Goal: Task Accomplishment & Management: Use online tool/utility

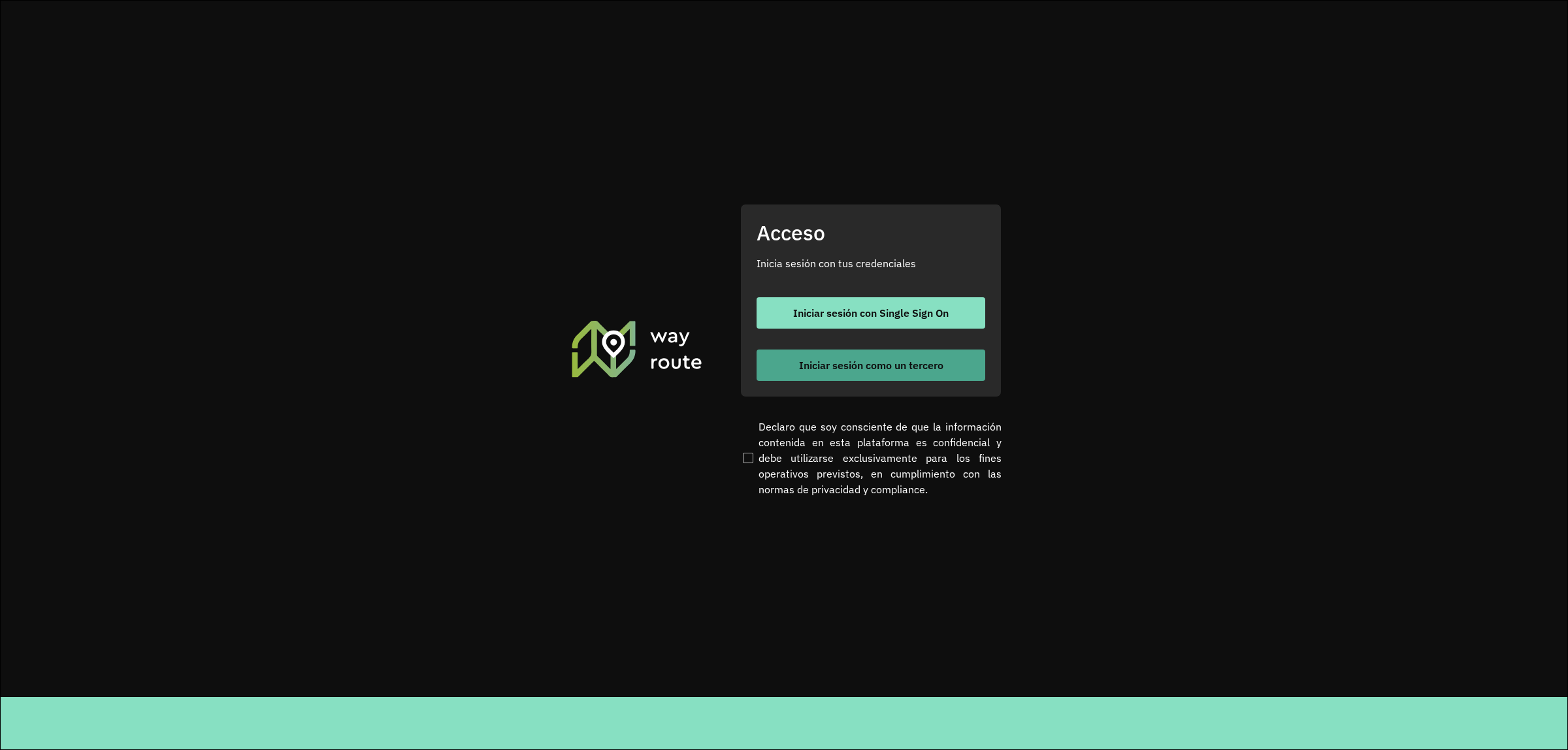
click at [953, 374] on button "Iniciar sesión como un tercero" at bounding box center [870, 366] width 229 height 32
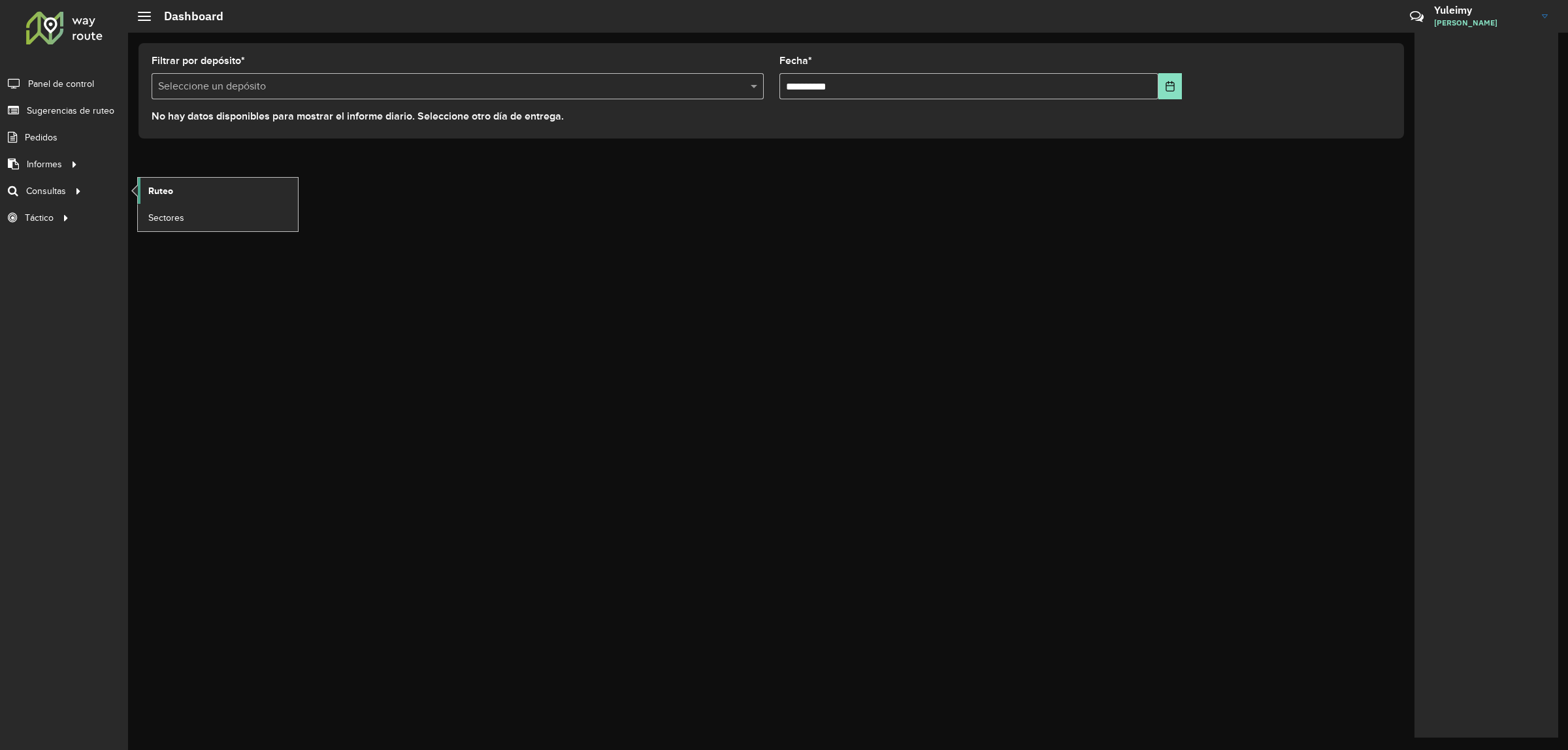
click at [146, 189] on link "Ruteo" at bounding box center [217, 190] width 160 height 26
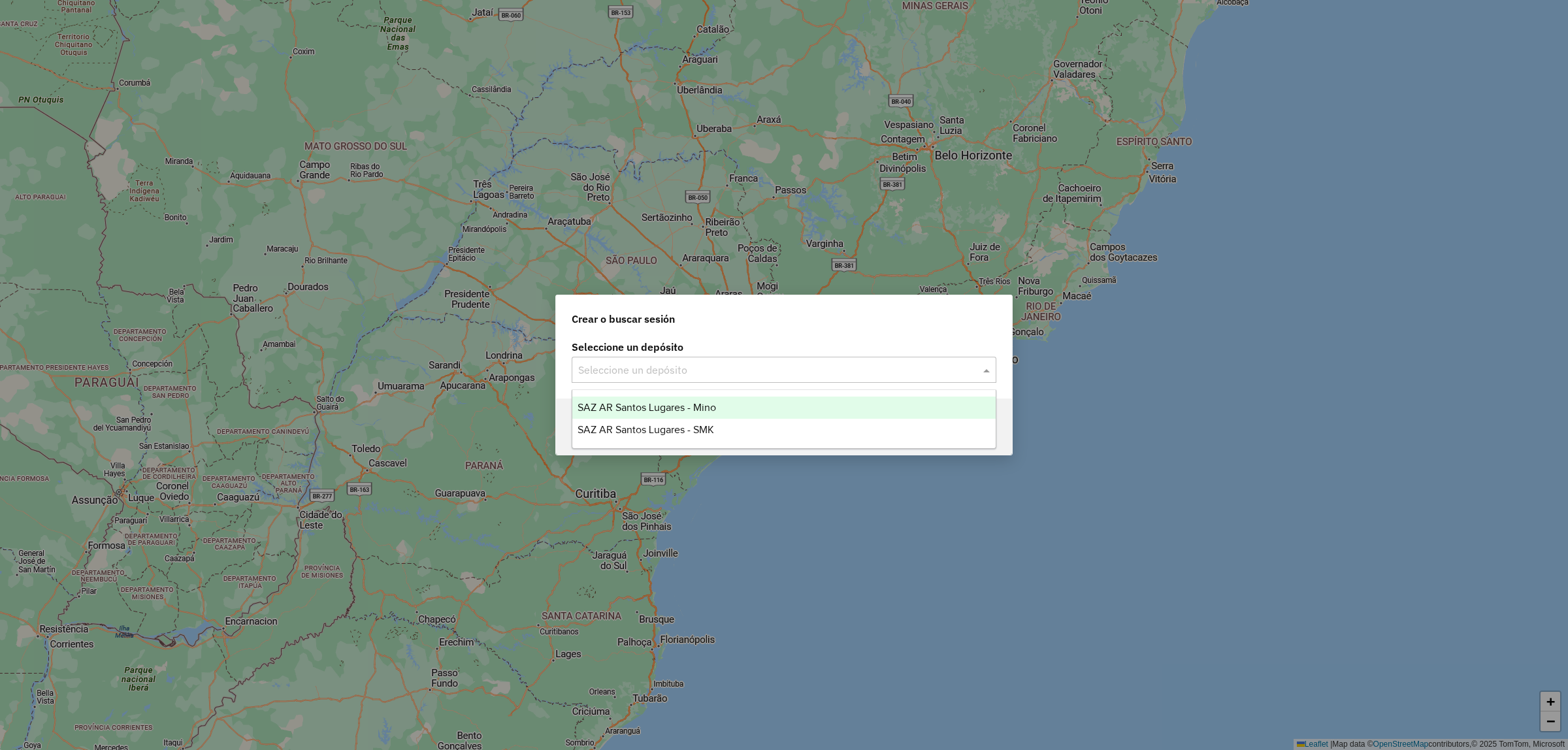
click at [646, 375] on input "text" at bounding box center [770, 371] width 386 height 16
click at [683, 409] on span "SAZ AR Santos Lugares - Mino" at bounding box center [647, 406] width 139 height 11
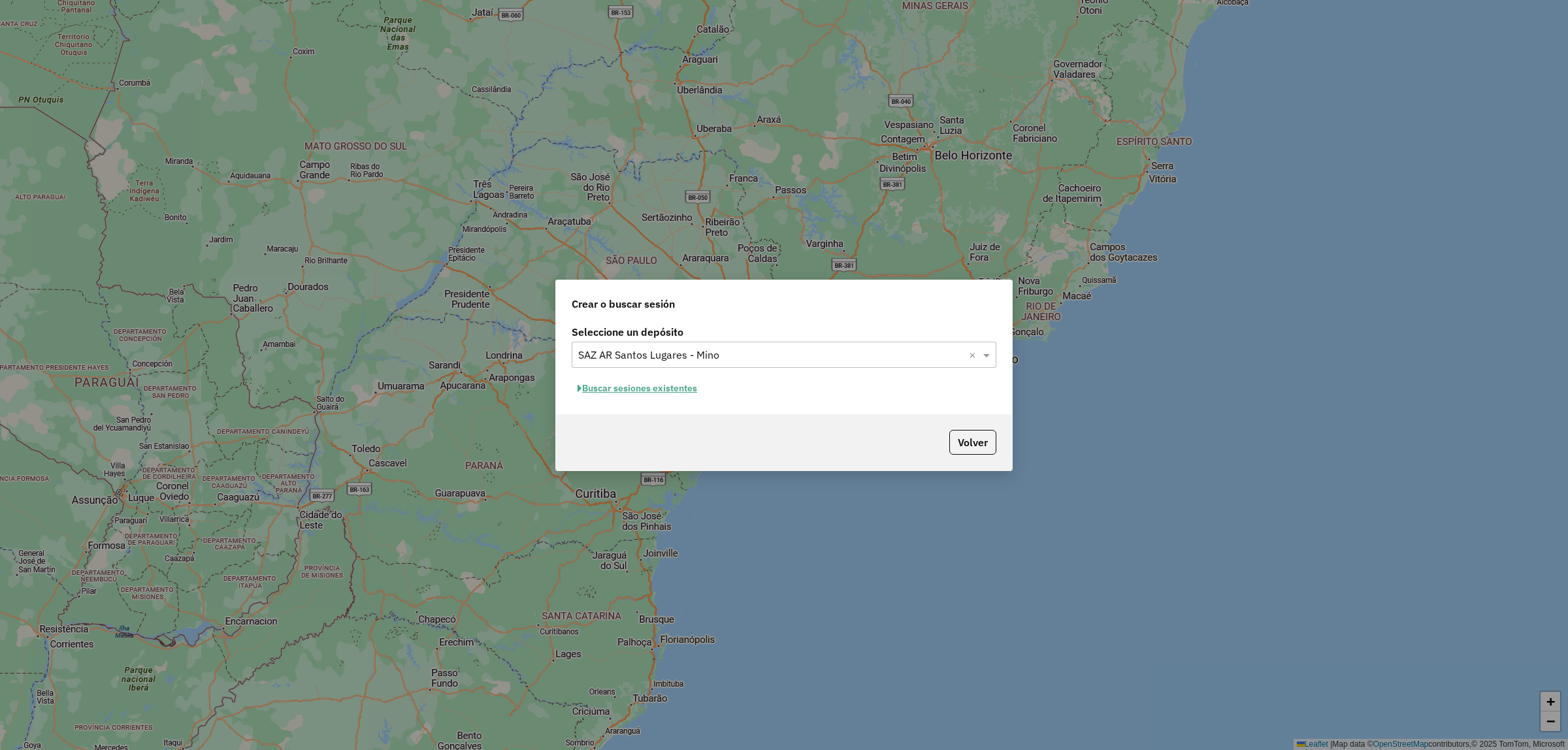
click at [670, 392] on button "Buscar sesiones existentes" at bounding box center [637, 388] width 131 height 20
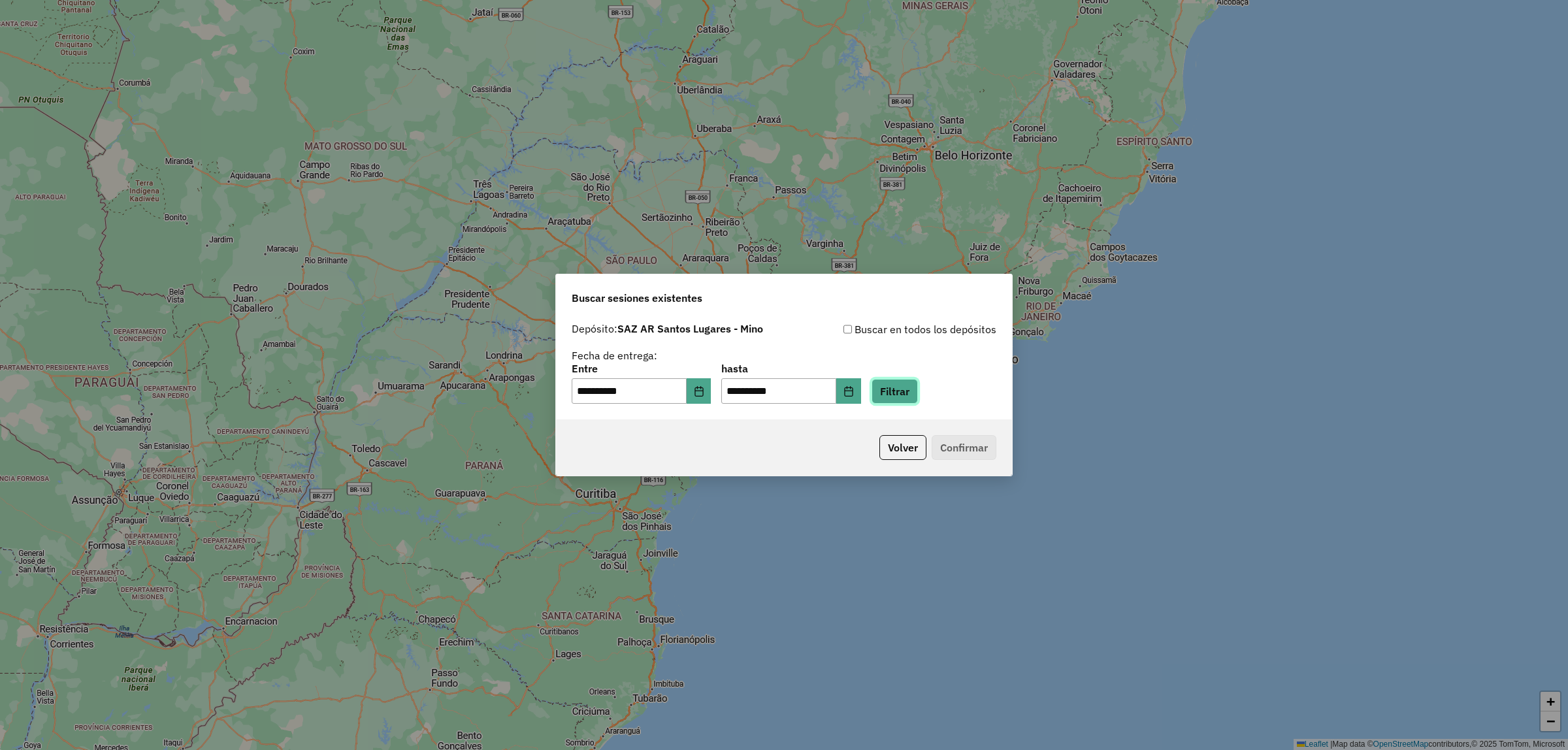
click at [911, 389] on button "Filtrar" at bounding box center [894, 390] width 47 height 25
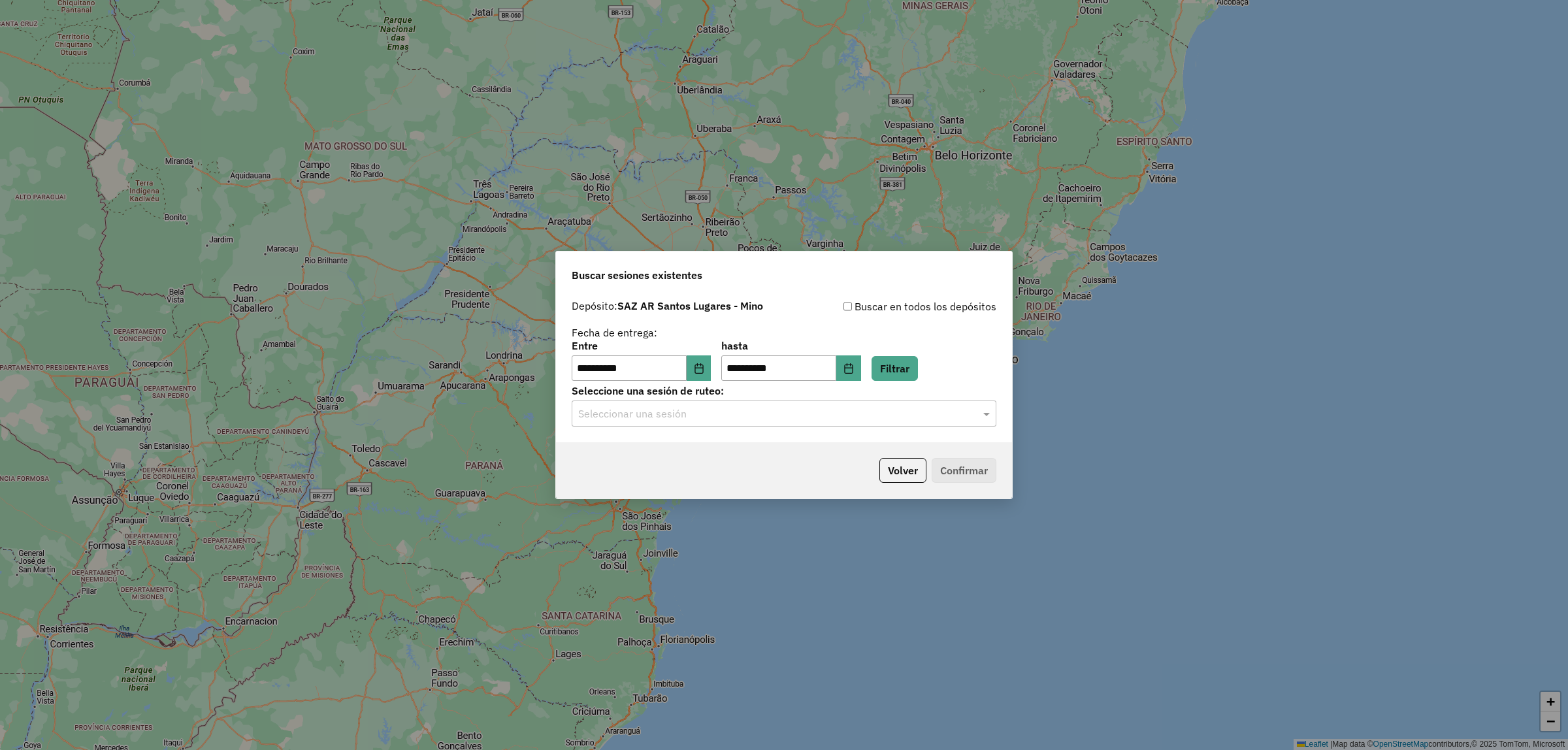
click at [873, 426] on div "Seleccionar una sesión" at bounding box center [784, 413] width 424 height 26
click at [816, 454] on div "1261776 - 09/09/2025 17:35" at bounding box center [783, 452] width 423 height 22
click at [976, 472] on button "Confirmar" at bounding box center [963, 470] width 64 height 25
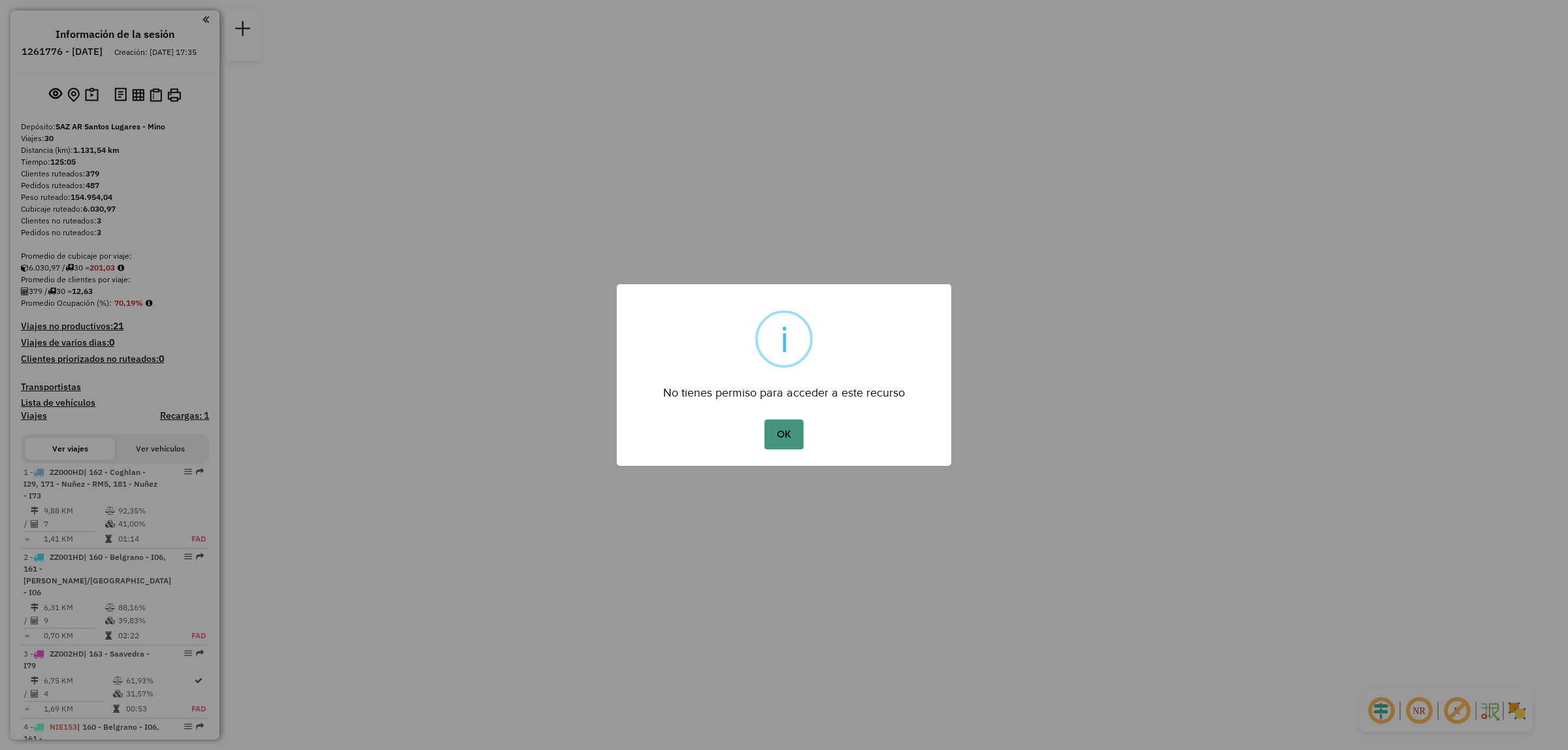
click at [790, 433] on button "OK" at bounding box center [783, 434] width 39 height 30
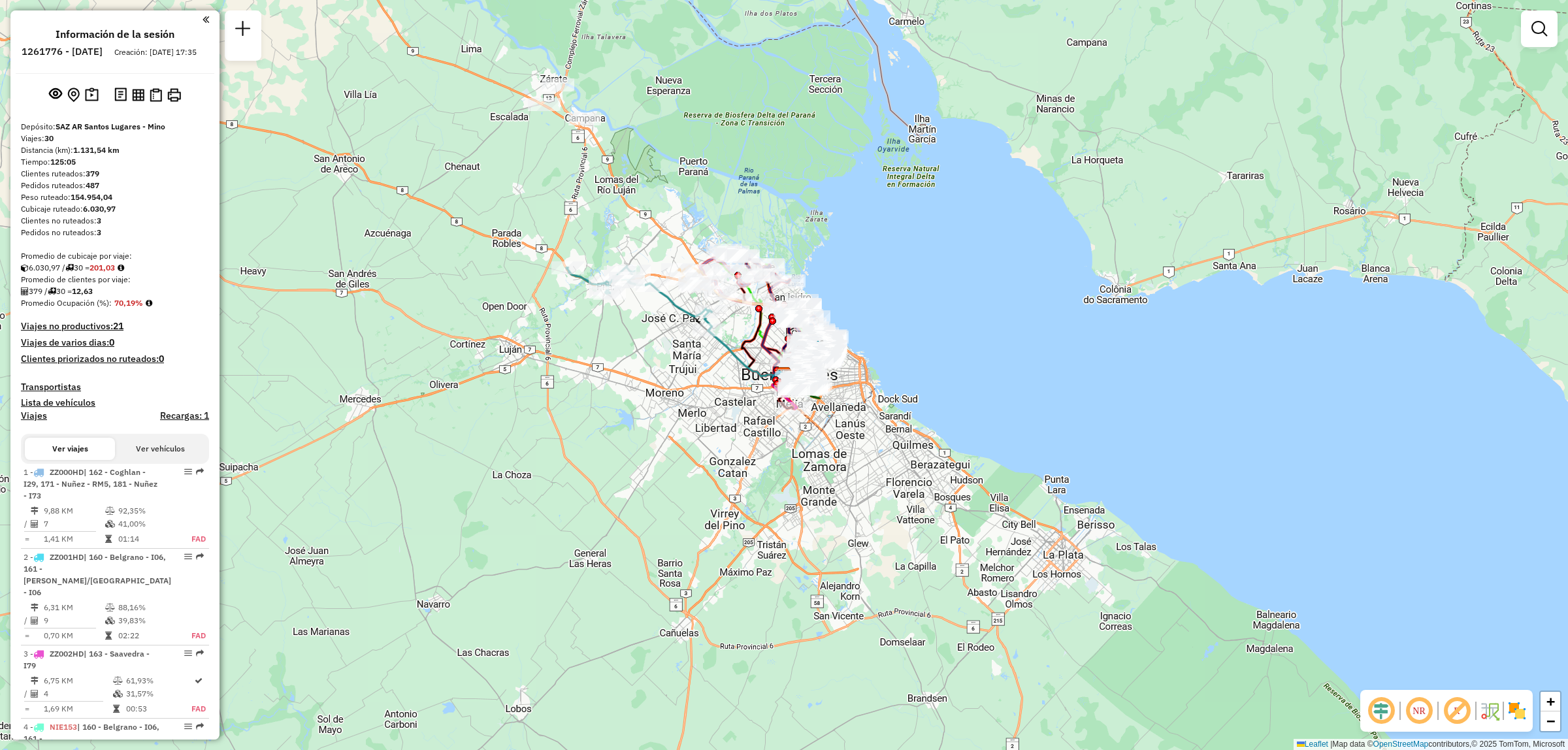
click at [1545, 23] on em at bounding box center [1539, 29] width 16 height 16
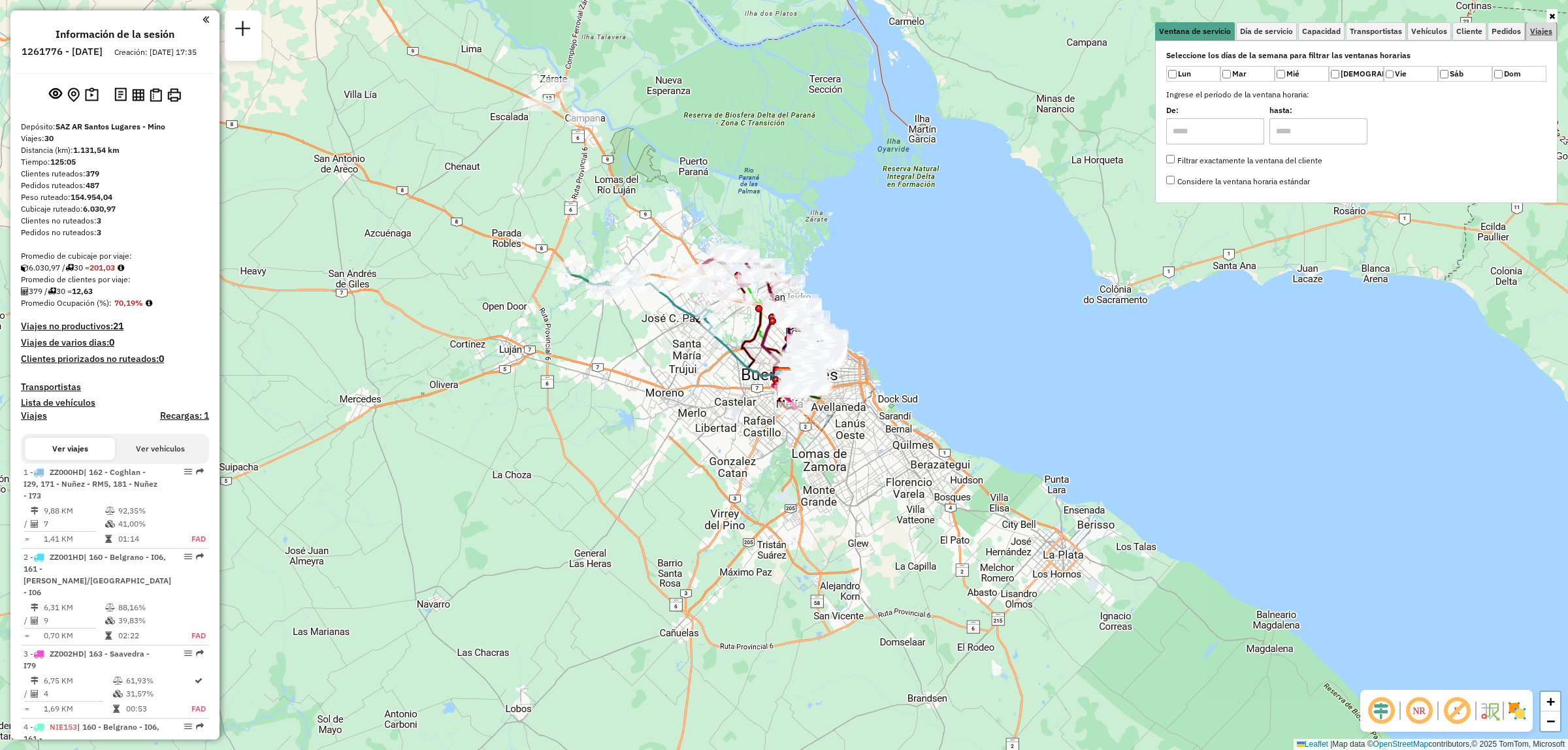
click at [1545, 24] on link "Viajes" at bounding box center [1541, 31] width 30 height 18
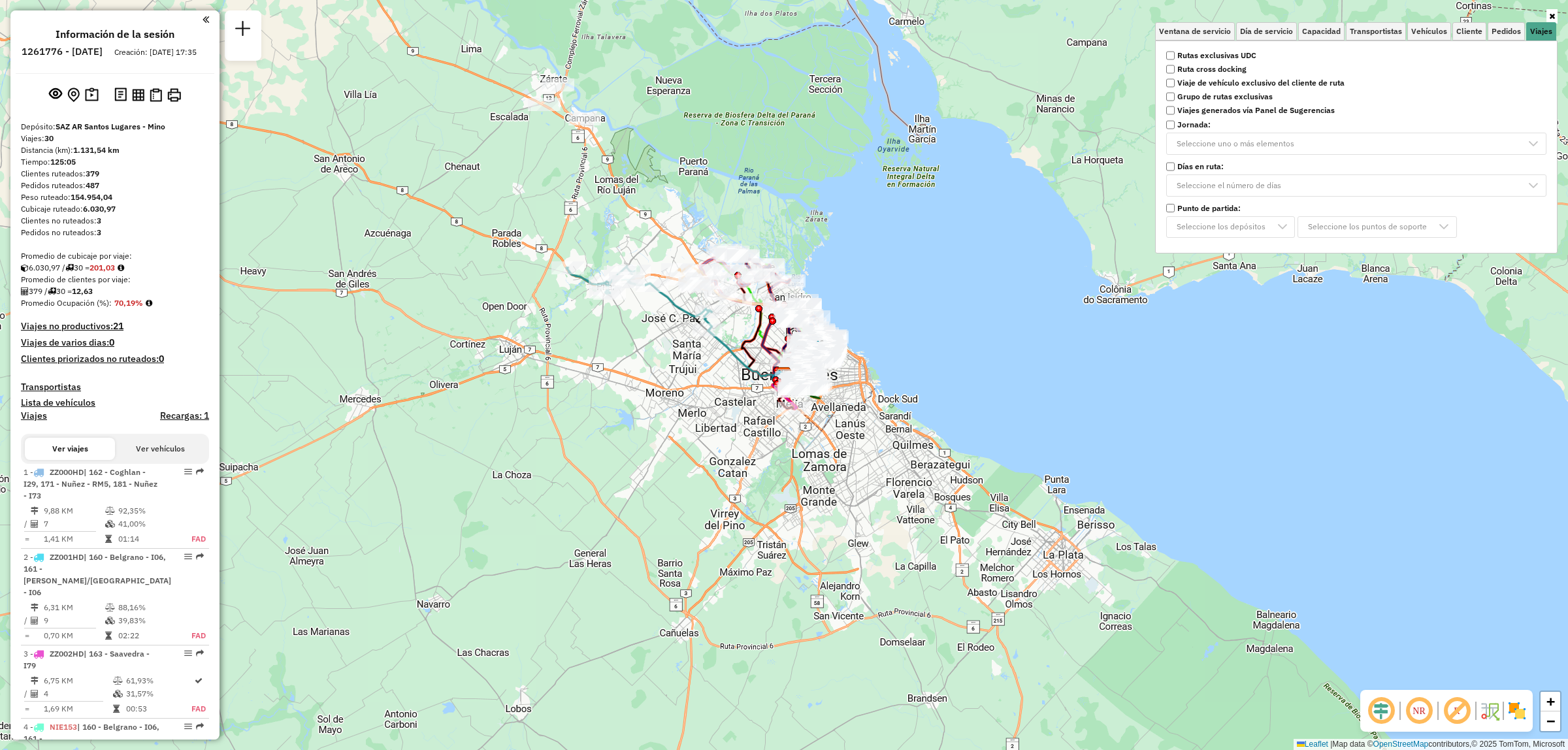
click at [1218, 50] on strong "Rutas exclusivas UDC" at bounding box center [1217, 55] width 79 height 12
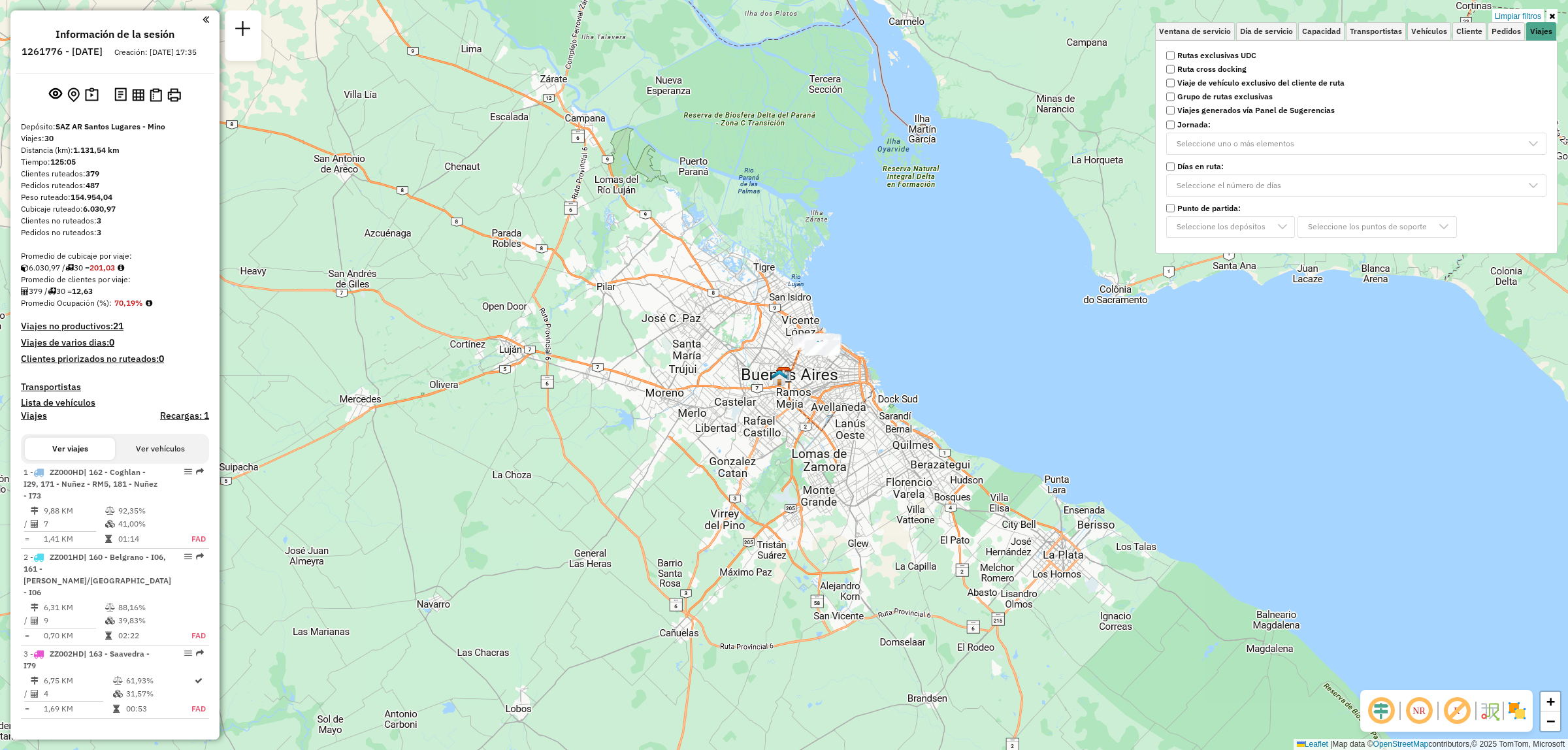
click at [900, 288] on div "Limpiar filtros Ventana de servicio Día de servicio Capacidad Transportistas Ve…" at bounding box center [784, 375] width 1568 height 750
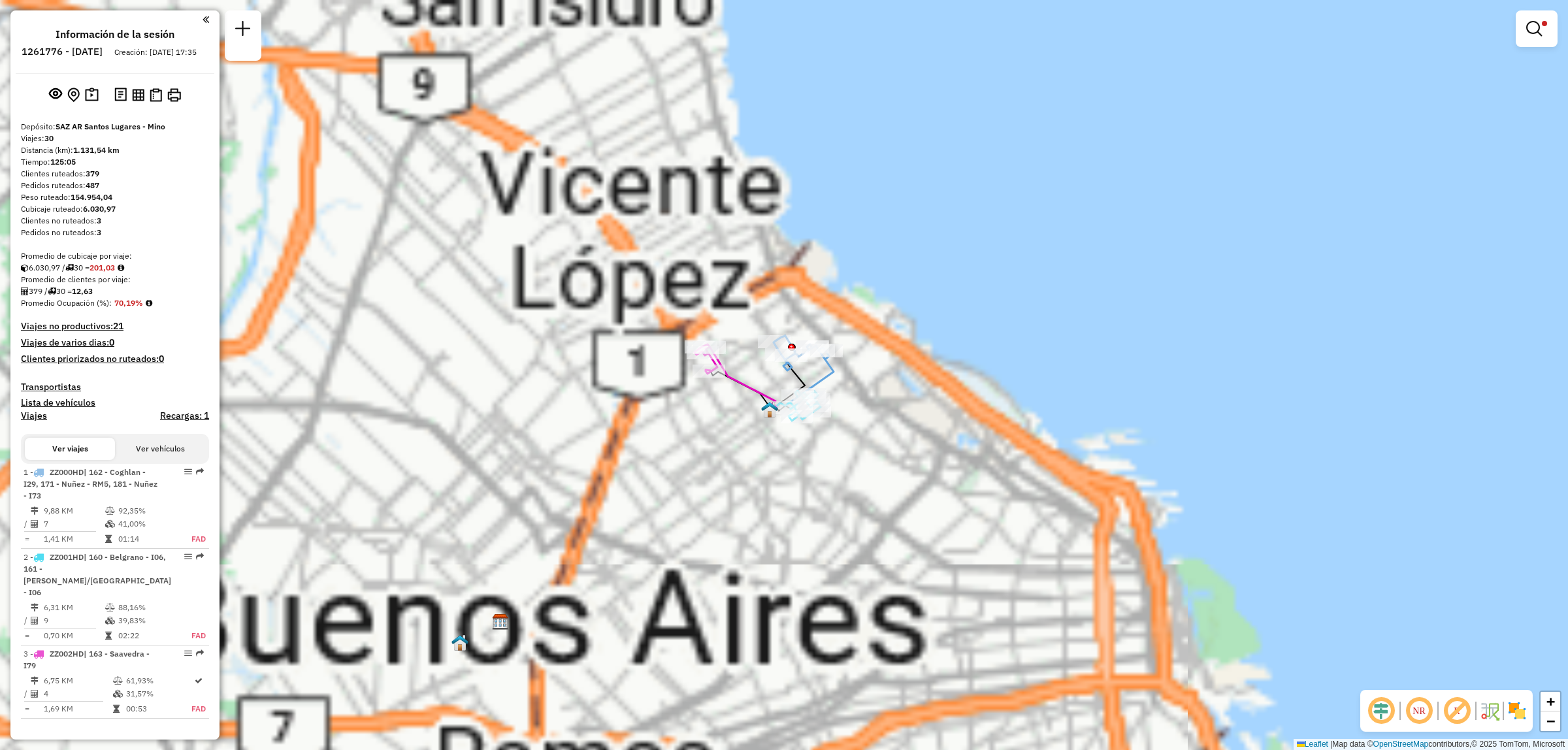
click at [849, 352] on div "Limpiar filtros Ventana de servicio Día de servicio Capacidad Transportistas Ve…" at bounding box center [784, 375] width 1568 height 750
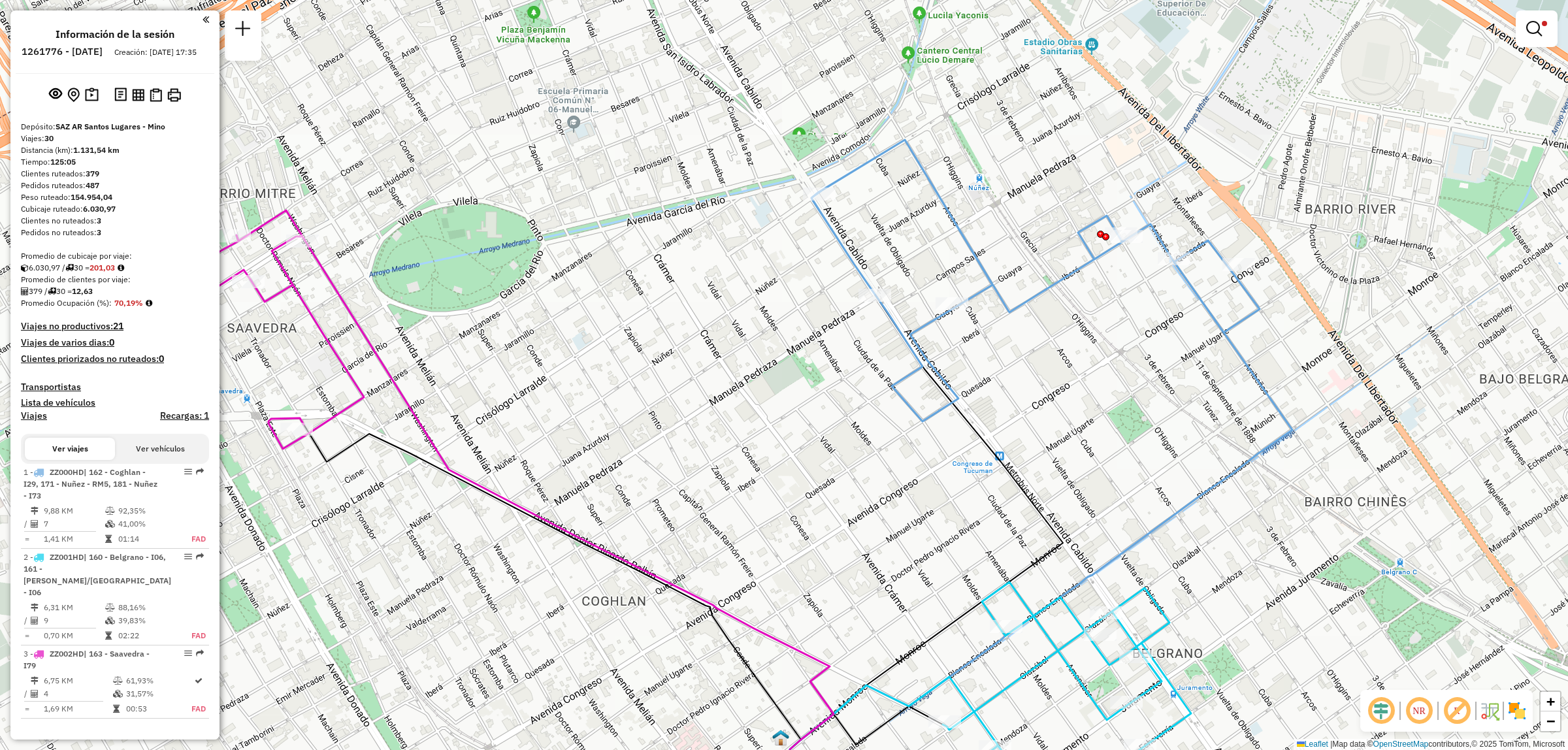
drag, startPoint x: 267, startPoint y: 322, endPoint x: 298, endPoint y: 323, distance: 31.0
click at [297, 323] on div "Limpiar filtros Ventana de servicio Día de servicio Capacidad Transportistas Ve…" at bounding box center [784, 375] width 1568 height 750
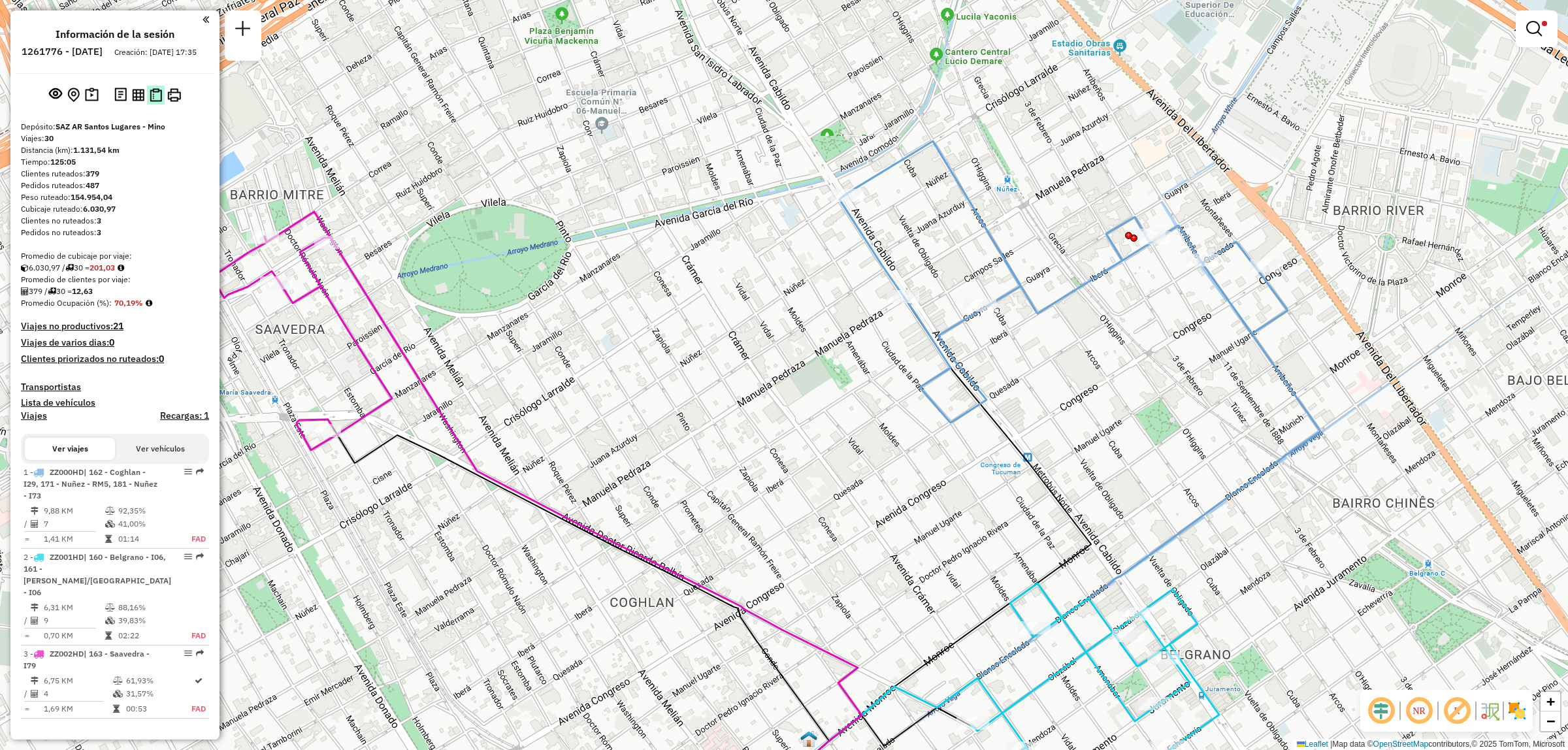
click at [155, 102] on img at bounding box center [156, 95] width 13 height 14
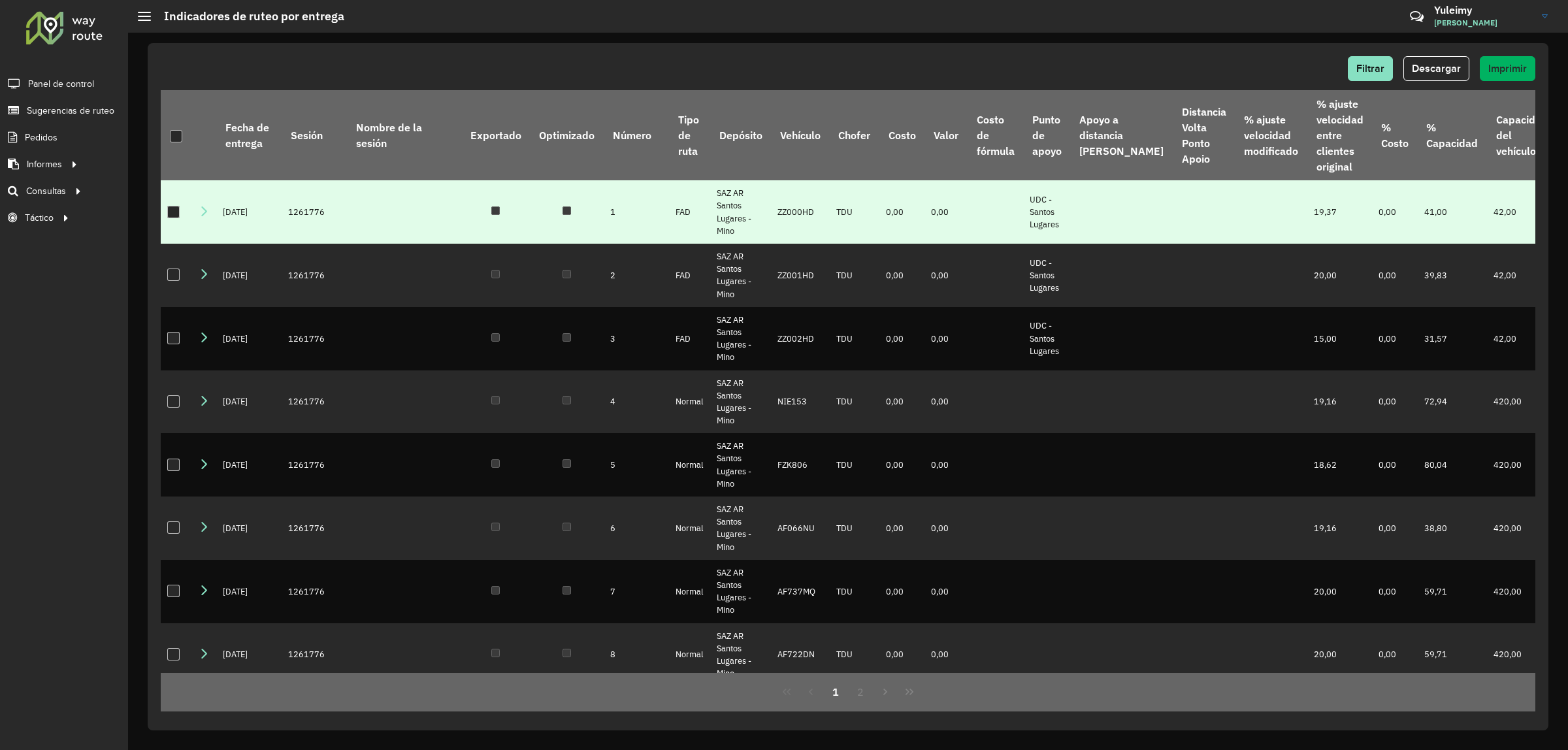
click at [177, 206] on div at bounding box center [173, 212] width 13 height 13
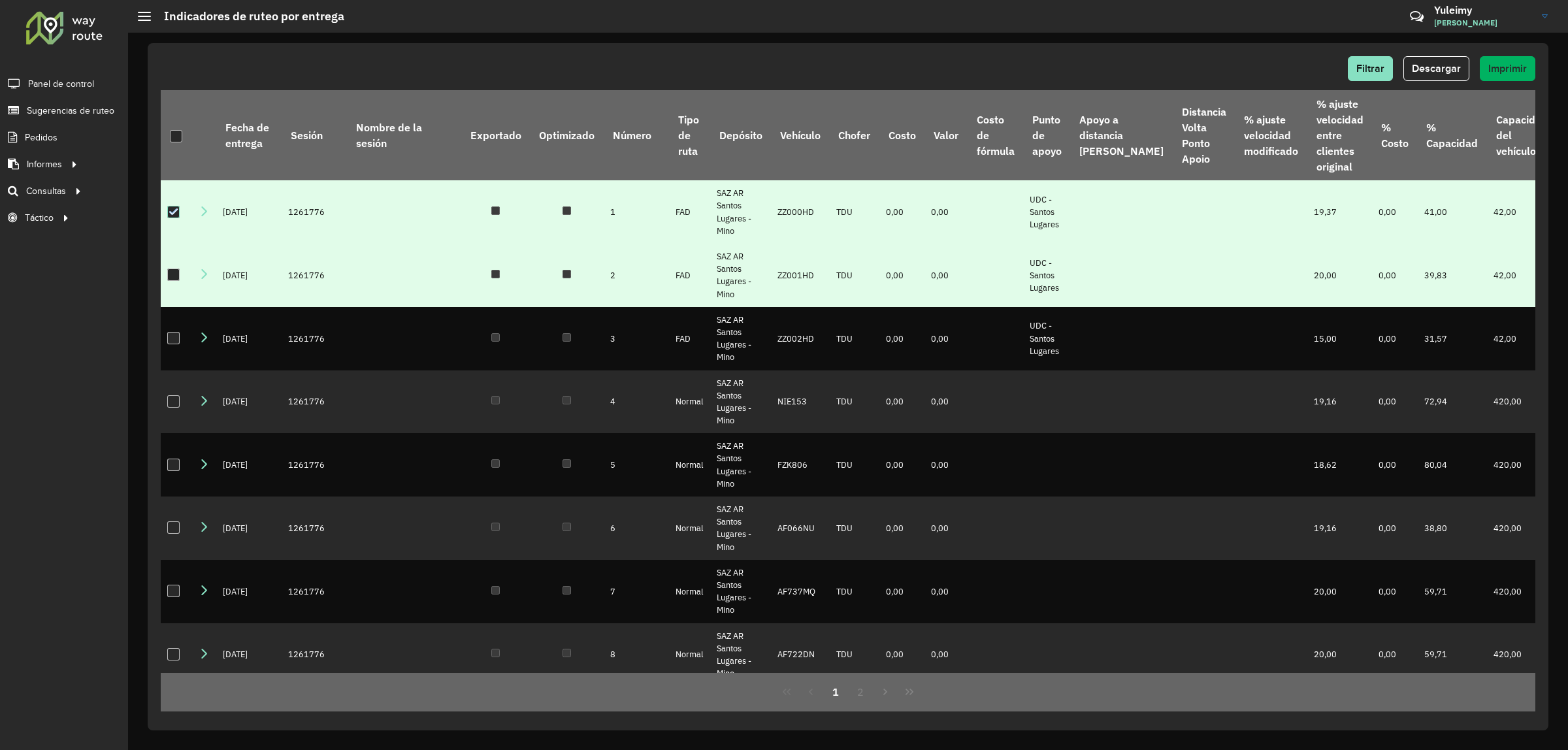
click at [178, 272] on div at bounding box center [173, 274] width 13 height 13
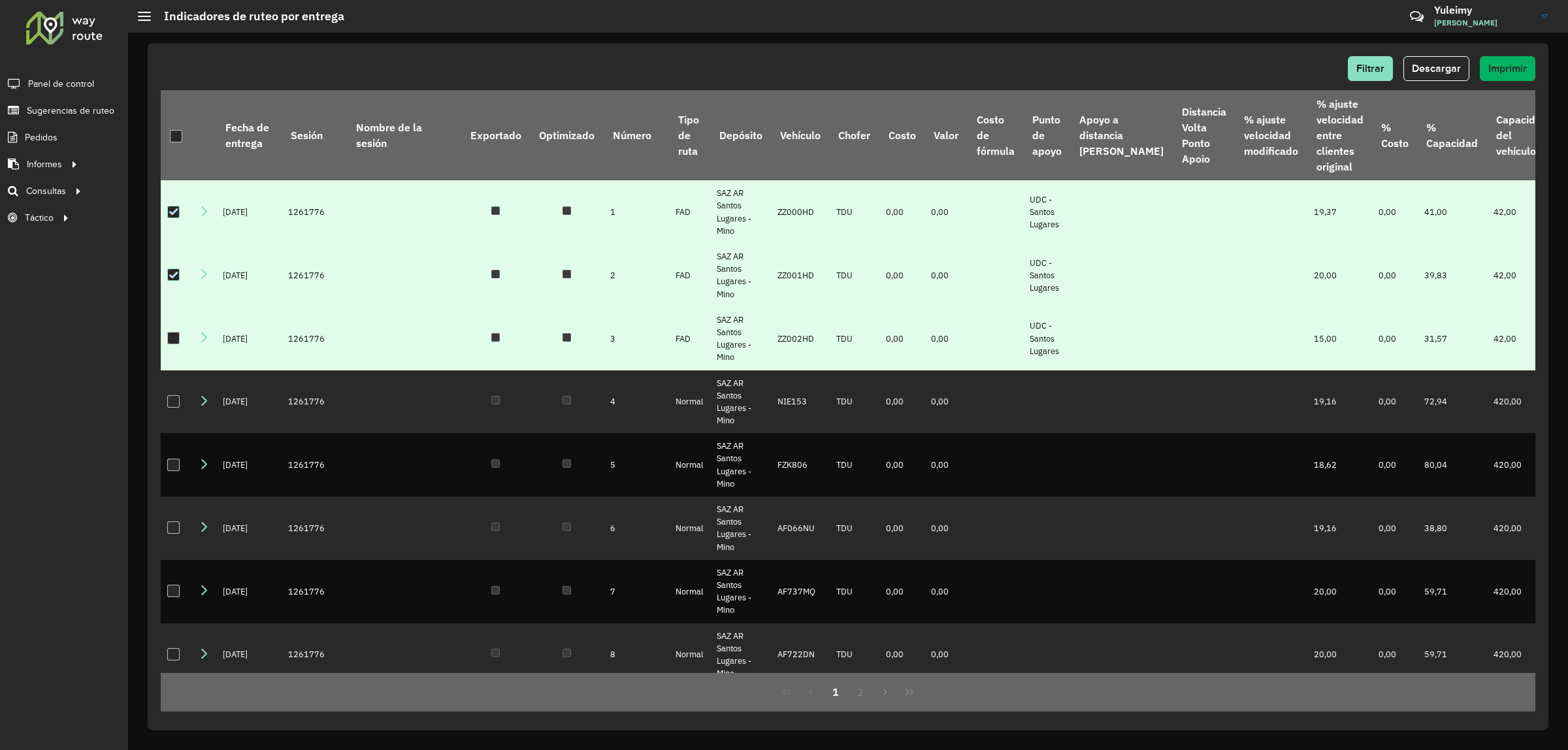
click at [174, 338] on div at bounding box center [173, 338] width 13 height 13
click at [1432, 68] on span "Descargar" at bounding box center [1435, 67] width 49 height 11
